Goal: Task Accomplishment & Management: Manage account settings

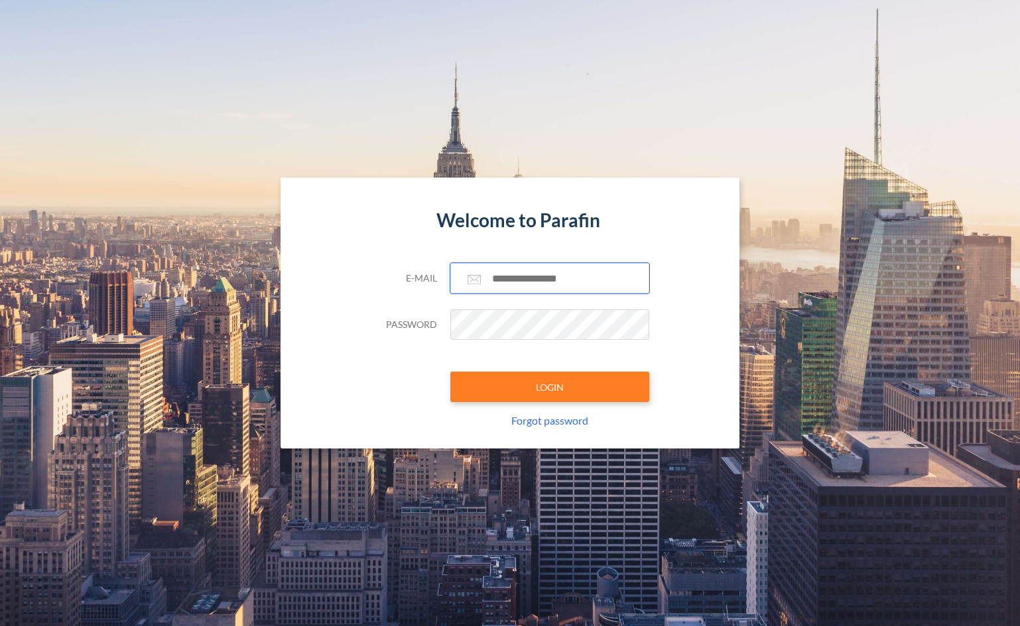
click at [530, 285] on input "text" at bounding box center [549, 278] width 199 height 30
paste input "**********"
type input "**********"
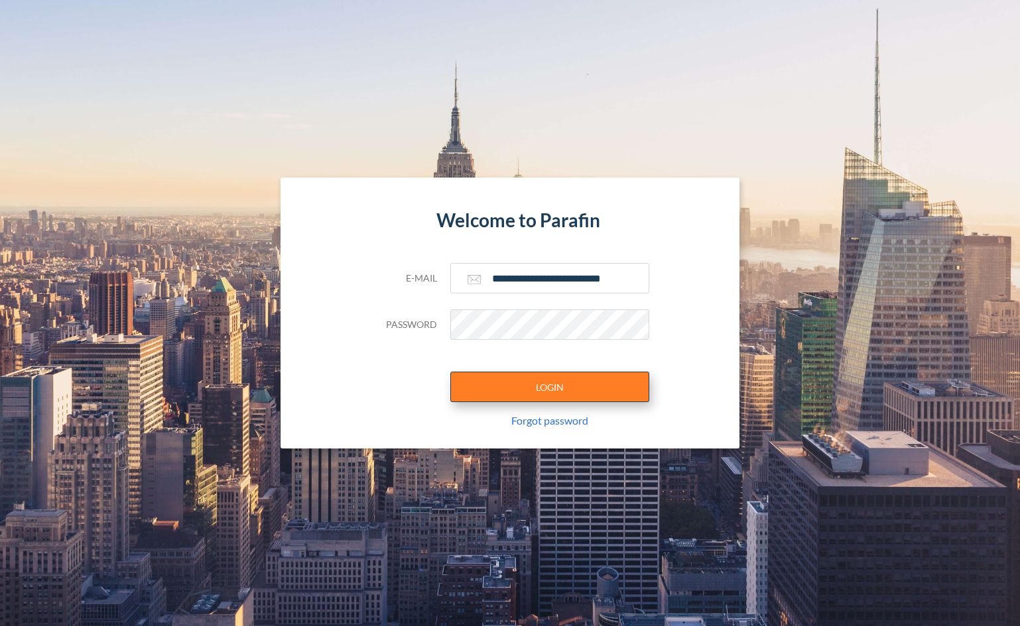
click at [554, 383] on button "LOGIN" at bounding box center [549, 387] width 199 height 30
